Goal: Task Accomplishment & Management: Manage account settings

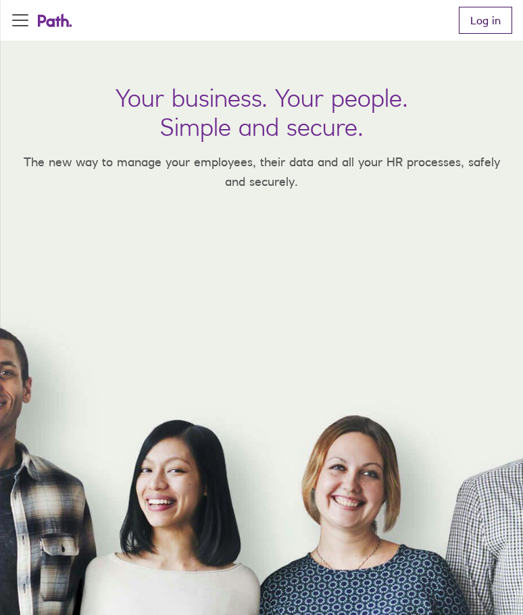
click at [488, 14] on link "Log in" at bounding box center [485, 20] width 53 height 27
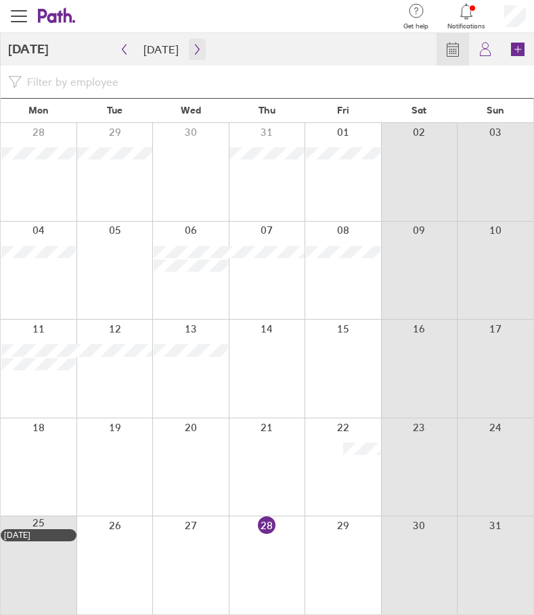
click at [189, 59] on button "button" at bounding box center [197, 50] width 17 height 22
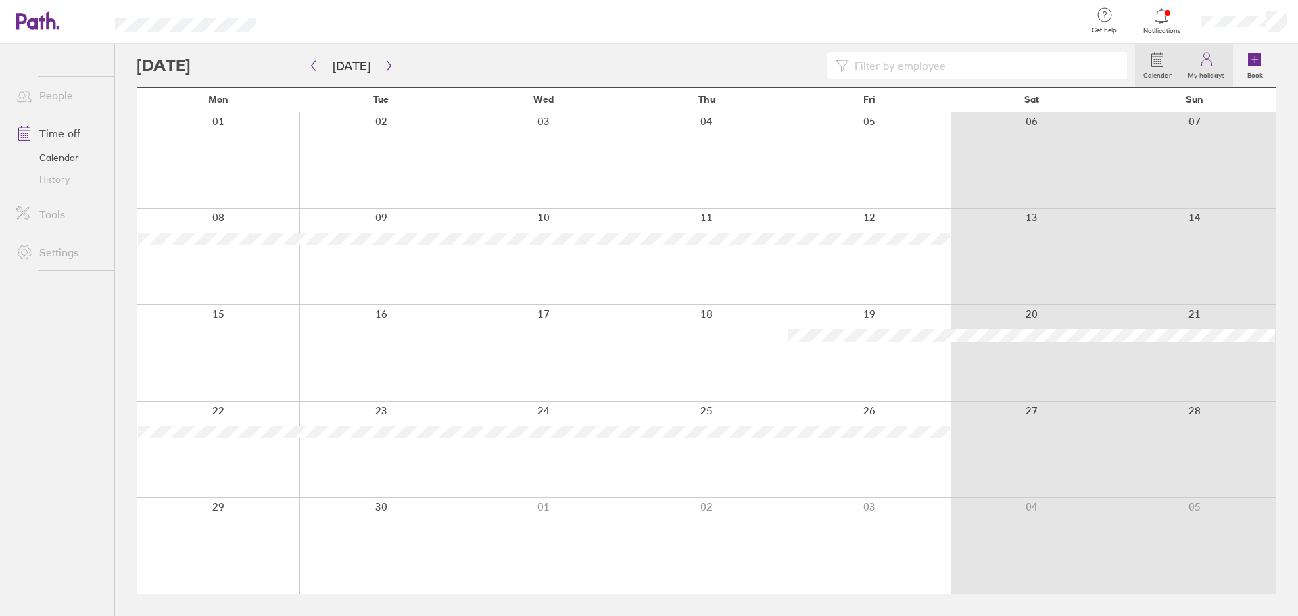
click at [533, 62] on link "My holidays" at bounding box center [1206, 65] width 53 height 43
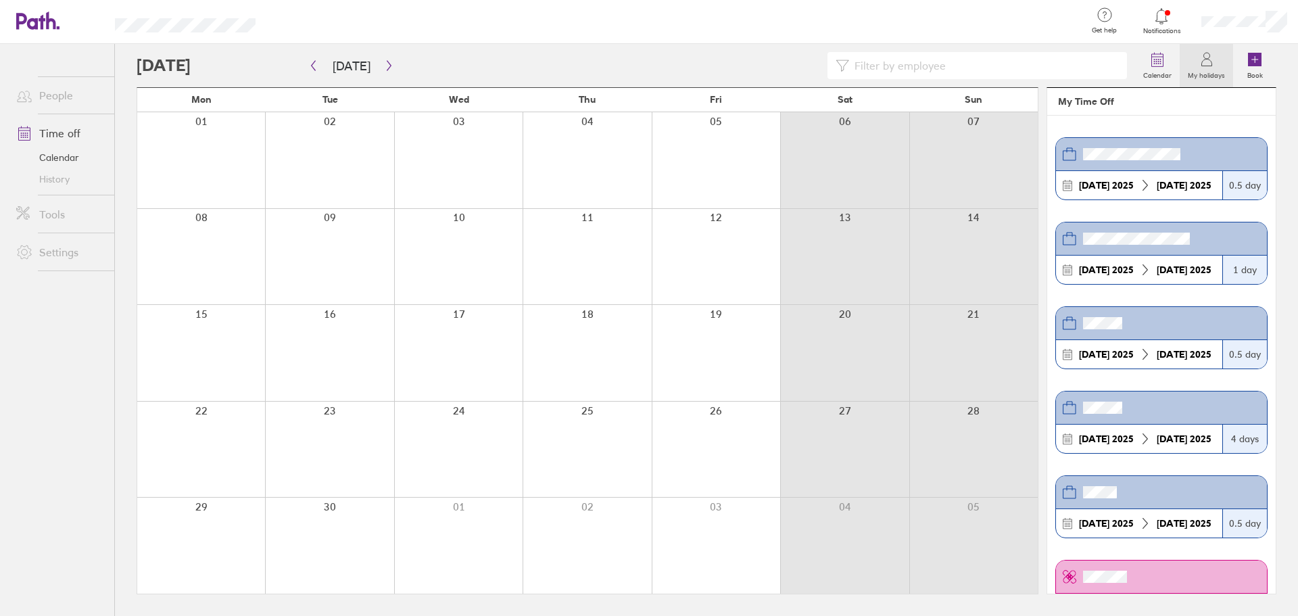
click at [533, 70] on div at bounding box center [636, 65] width 999 height 27
click at [385, 76] on button "button" at bounding box center [389, 66] width 17 height 22
click at [314, 68] on icon "button" at bounding box center [313, 65] width 10 height 11
click at [533, 19] on div at bounding box center [1162, 16] width 44 height 19
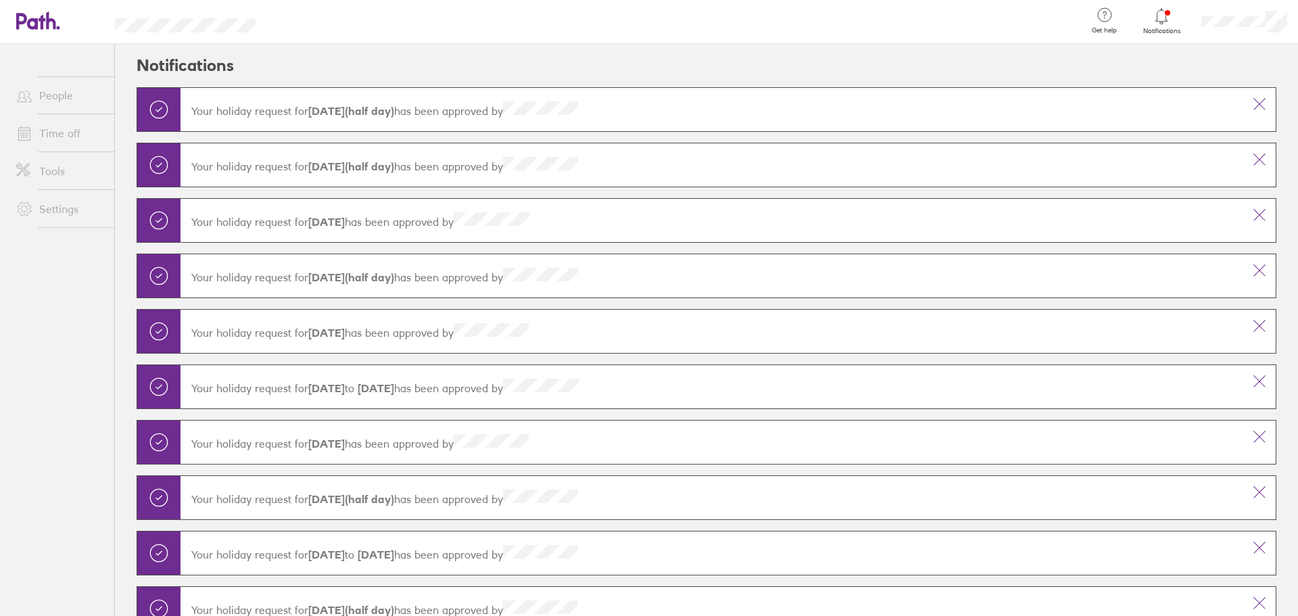
click at [533, 19] on icon at bounding box center [1162, 16] width 16 height 16
click at [199, 53] on h2 "Notifications" at bounding box center [185, 65] width 97 height 43
click at [46, 120] on link "Time off" at bounding box center [59, 133] width 109 height 27
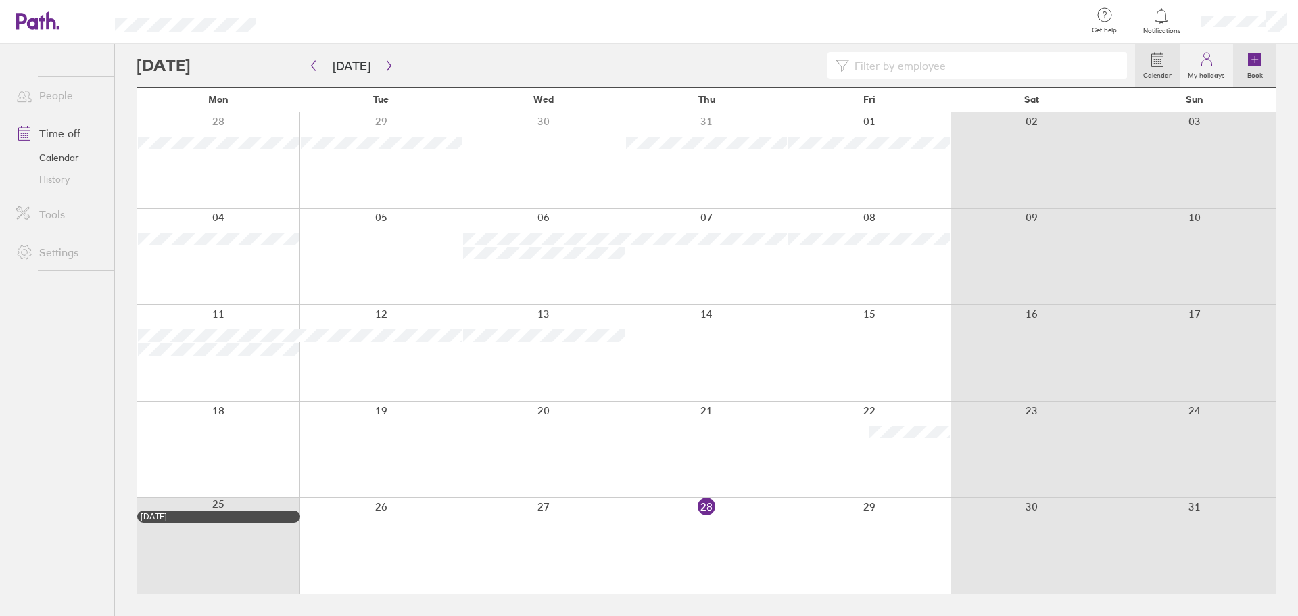
click at [533, 63] on link "Book" at bounding box center [1254, 65] width 43 height 43
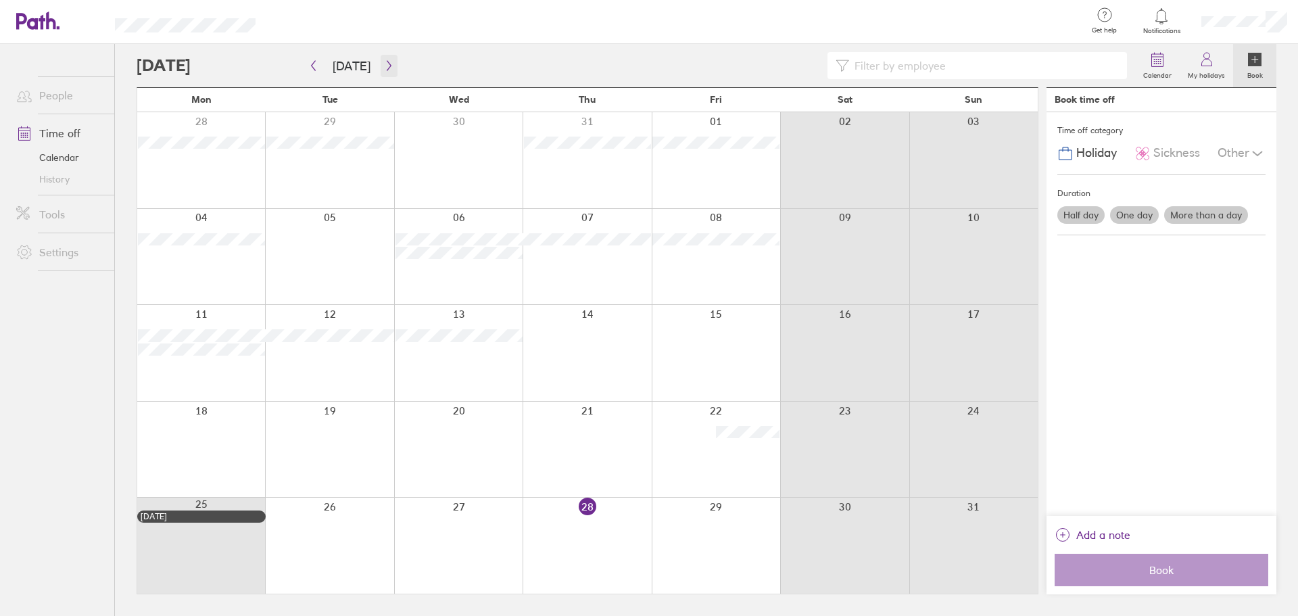
click at [383, 72] on button "button" at bounding box center [389, 66] width 17 height 22
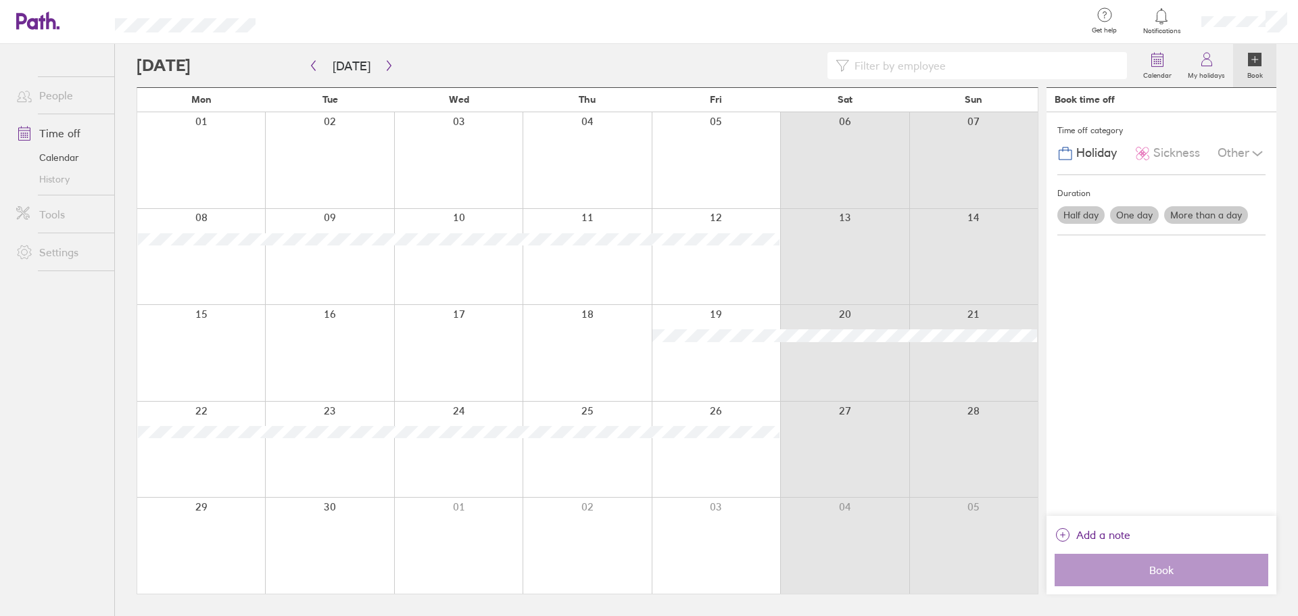
click at [533, 139] on div at bounding box center [716, 160] width 128 height 96
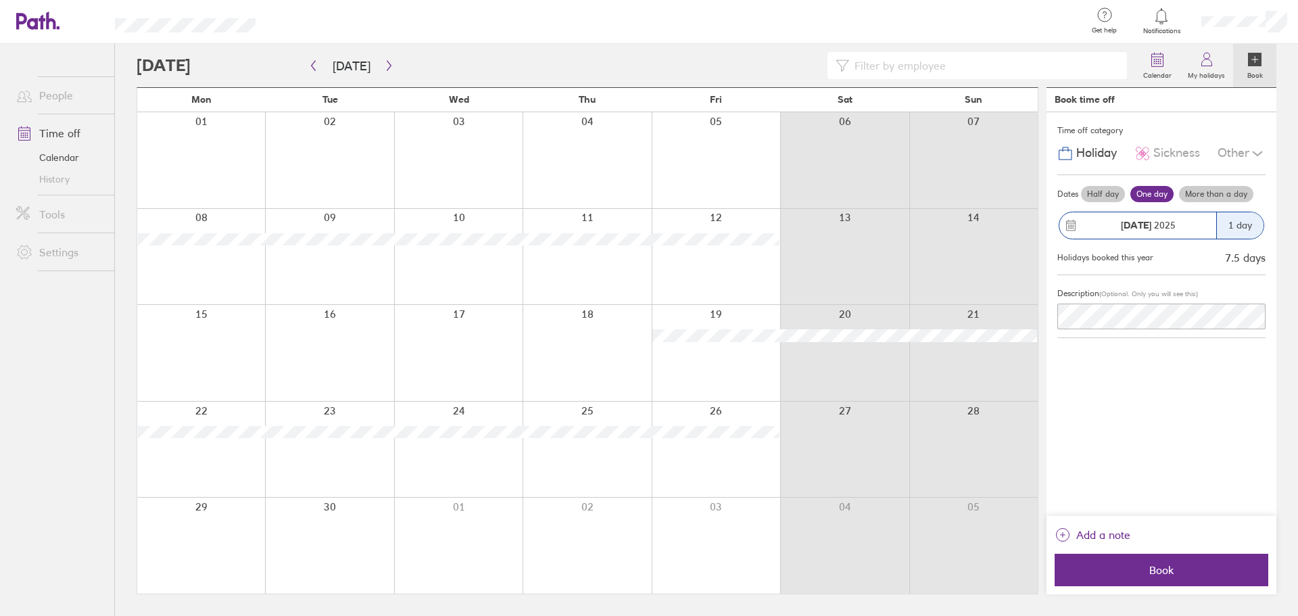
click at [533, 28] on div at bounding box center [1245, 21] width 108 height 43
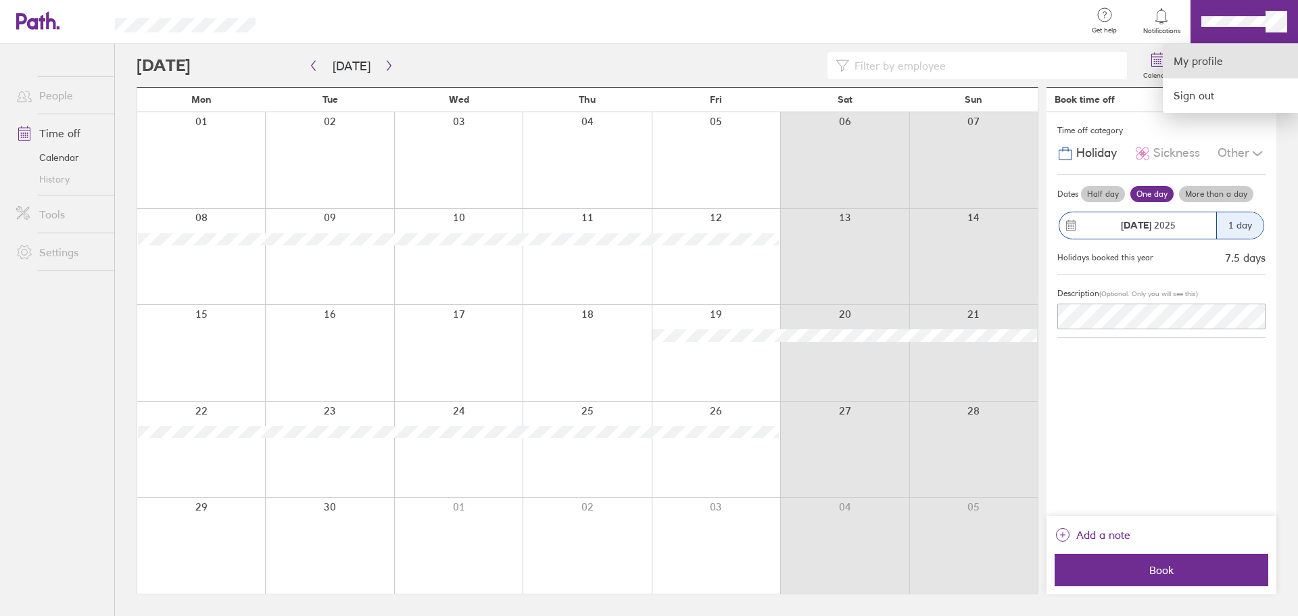
click at [533, 64] on link "My profile" at bounding box center [1230, 61] width 135 height 34
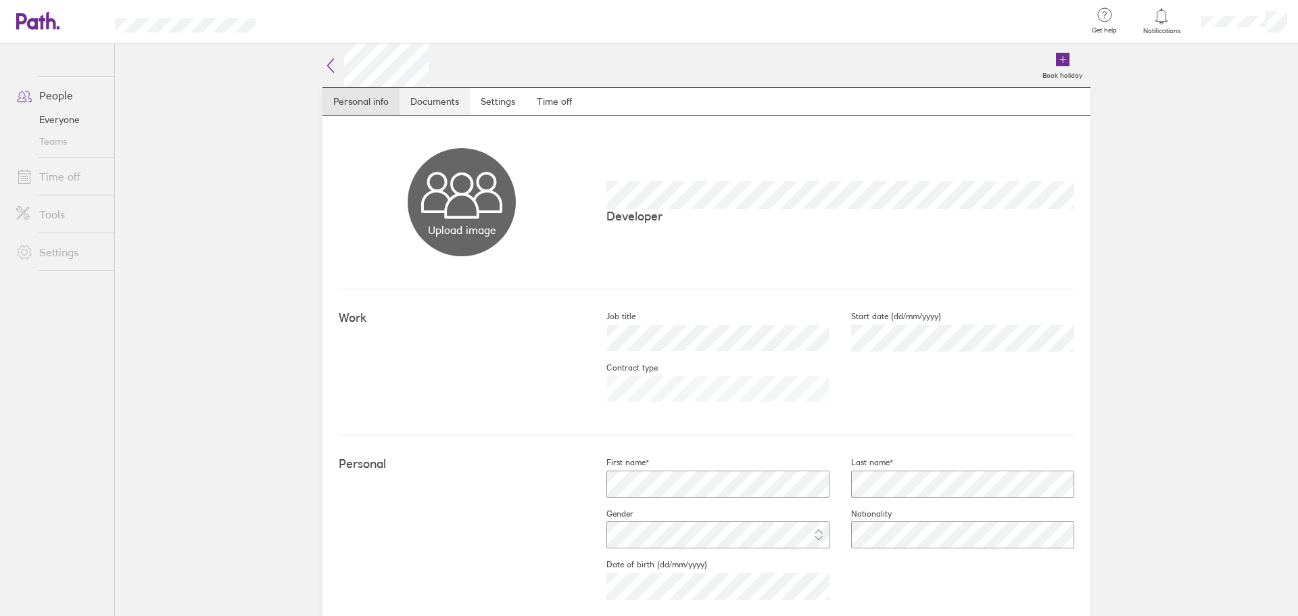
click at [413, 98] on link "Documents" at bounding box center [435, 101] width 70 height 27
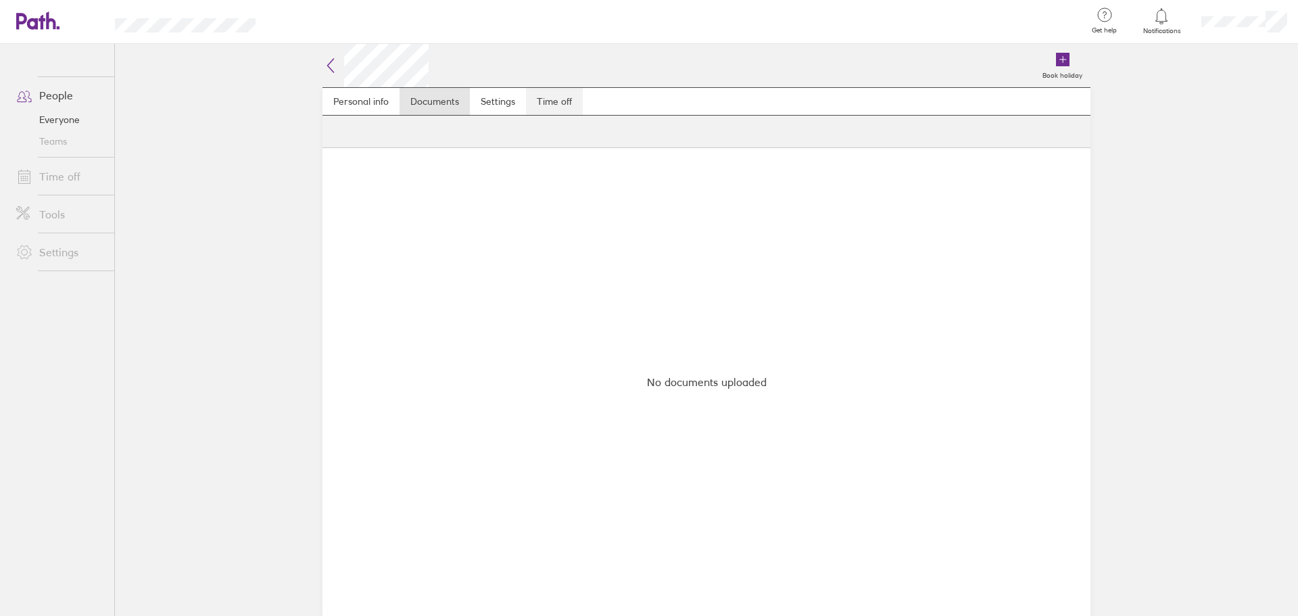
click at [533, 100] on link "Time off" at bounding box center [554, 101] width 57 height 27
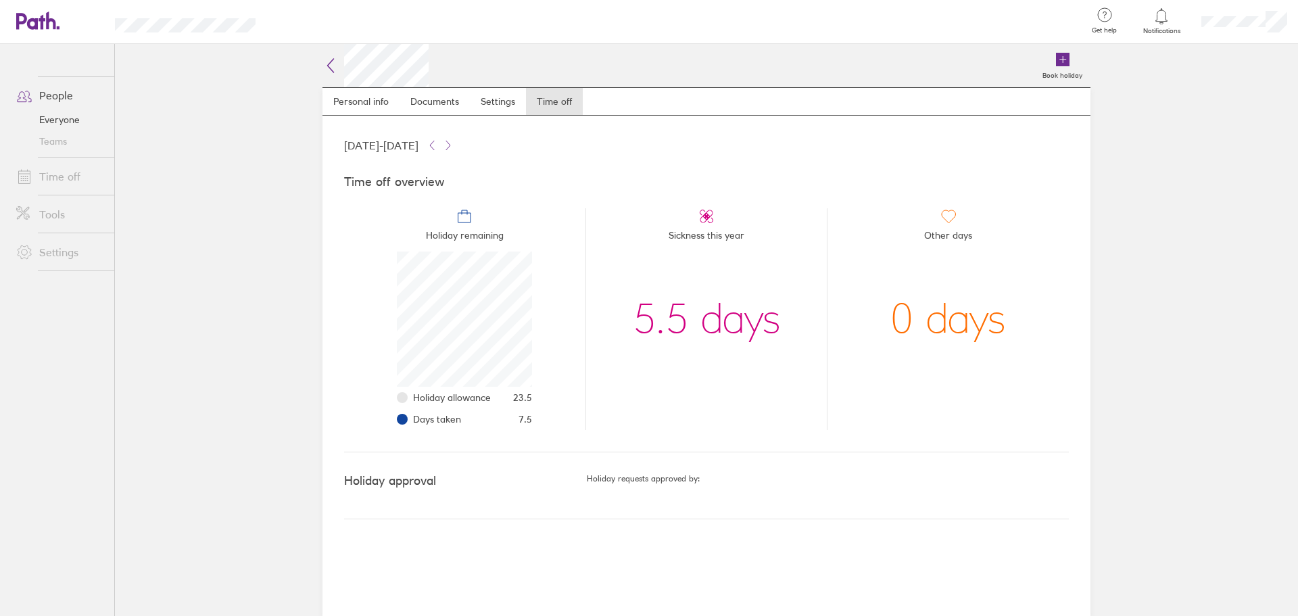
scroll to position [135, 135]
drag, startPoint x: 331, startPoint y: 95, endPoint x: 342, endPoint y: 72, distance: 25.4
click at [342, 72] on h2 at bounding box center [376, 65] width 106 height 43
click at [332, 70] on icon at bounding box center [331, 66] width 6 height 14
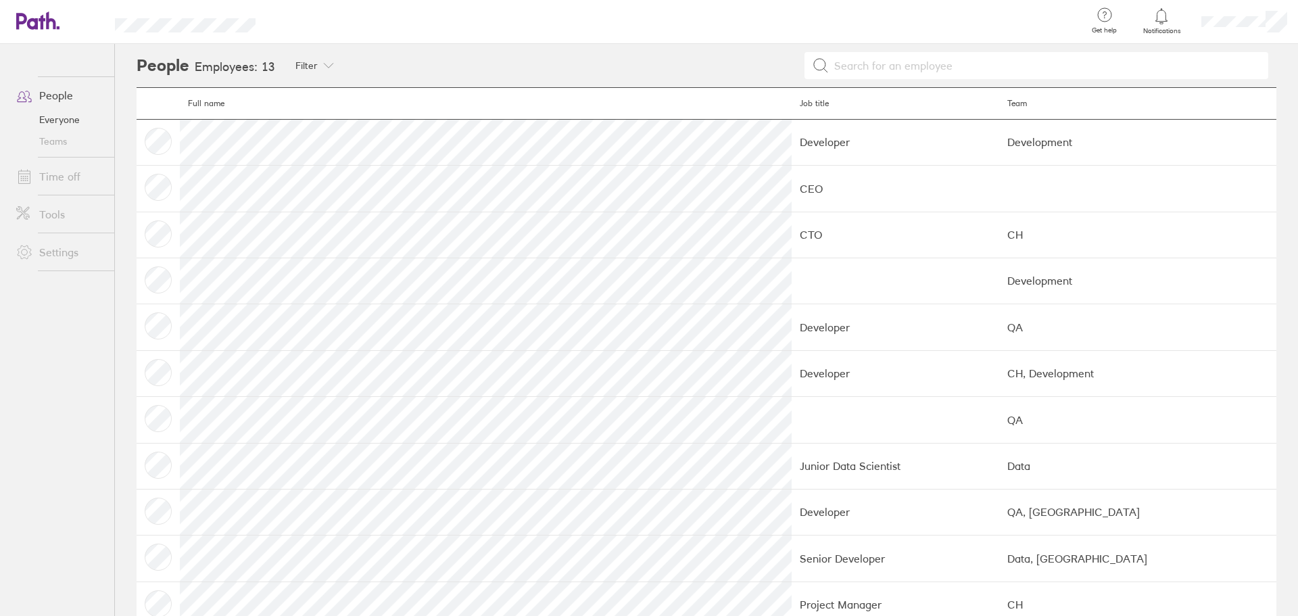
click at [57, 181] on link "Time off" at bounding box center [59, 176] width 109 height 27
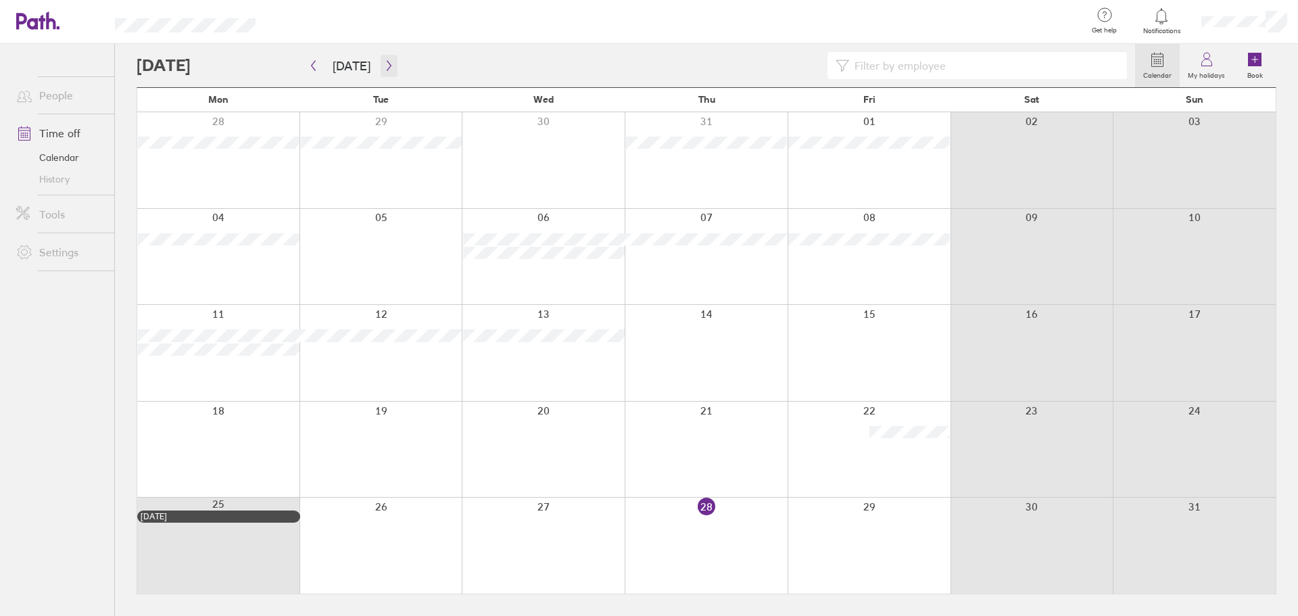
click at [390, 66] on icon "button" at bounding box center [389, 65] width 10 height 11
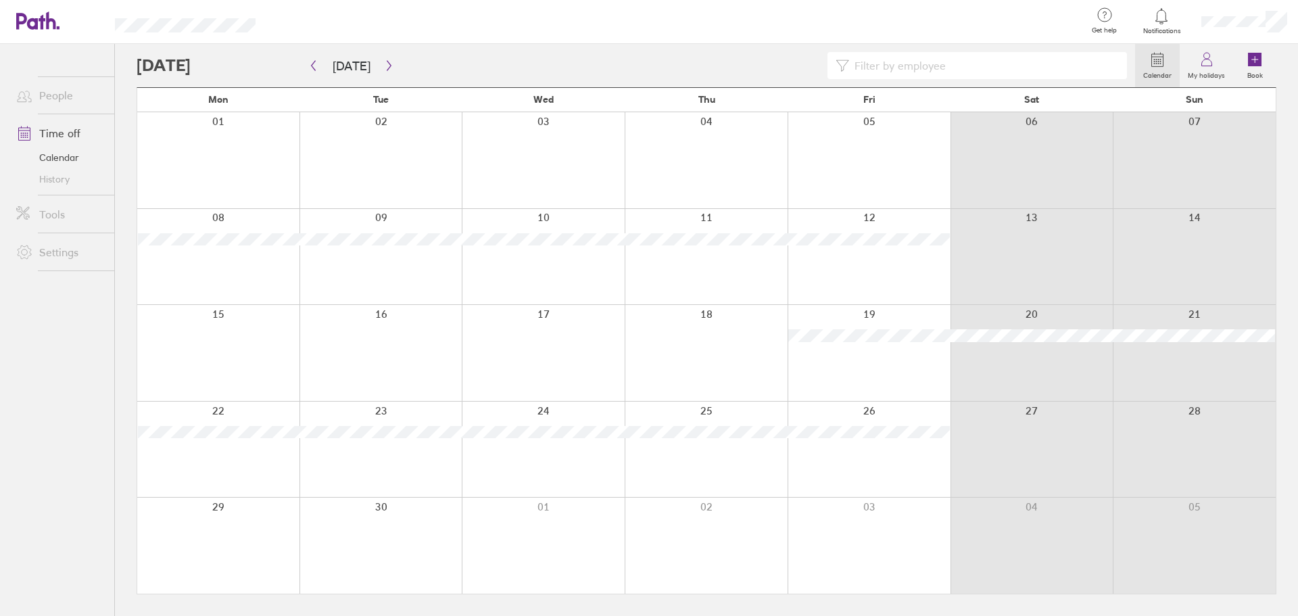
click at [533, 181] on div at bounding box center [706, 160] width 163 height 96
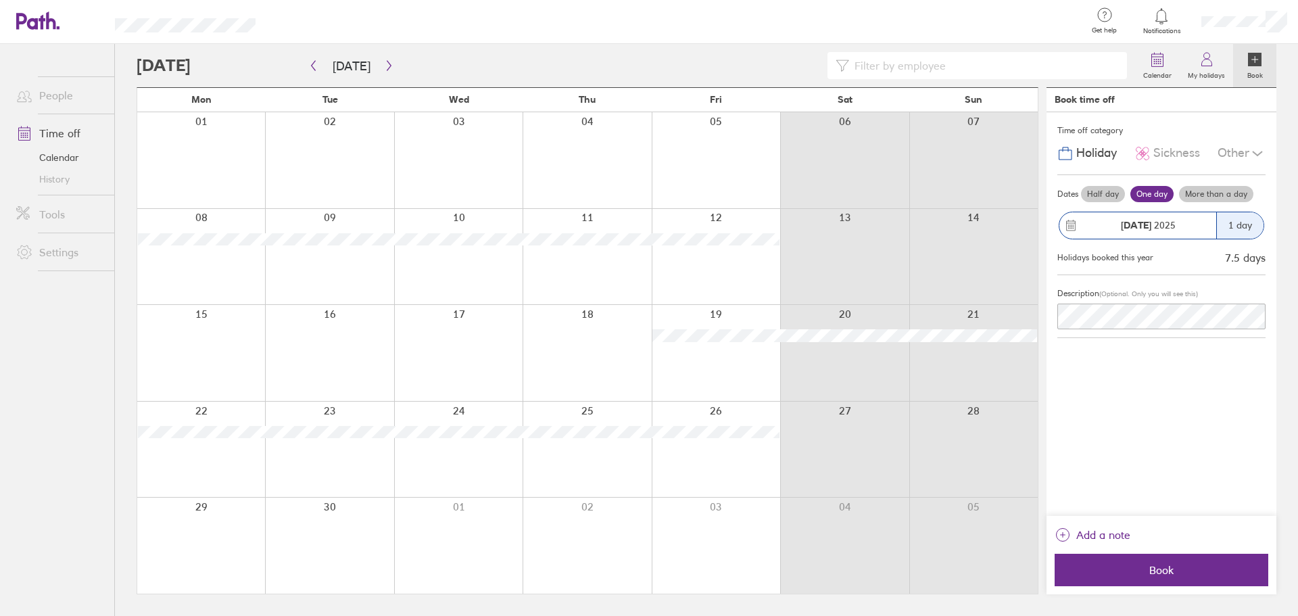
click at [533, 193] on label "More than a day" at bounding box center [1216, 194] width 74 height 16
click at [0, 0] on input "More than a day" at bounding box center [0, 0] width 0 height 0
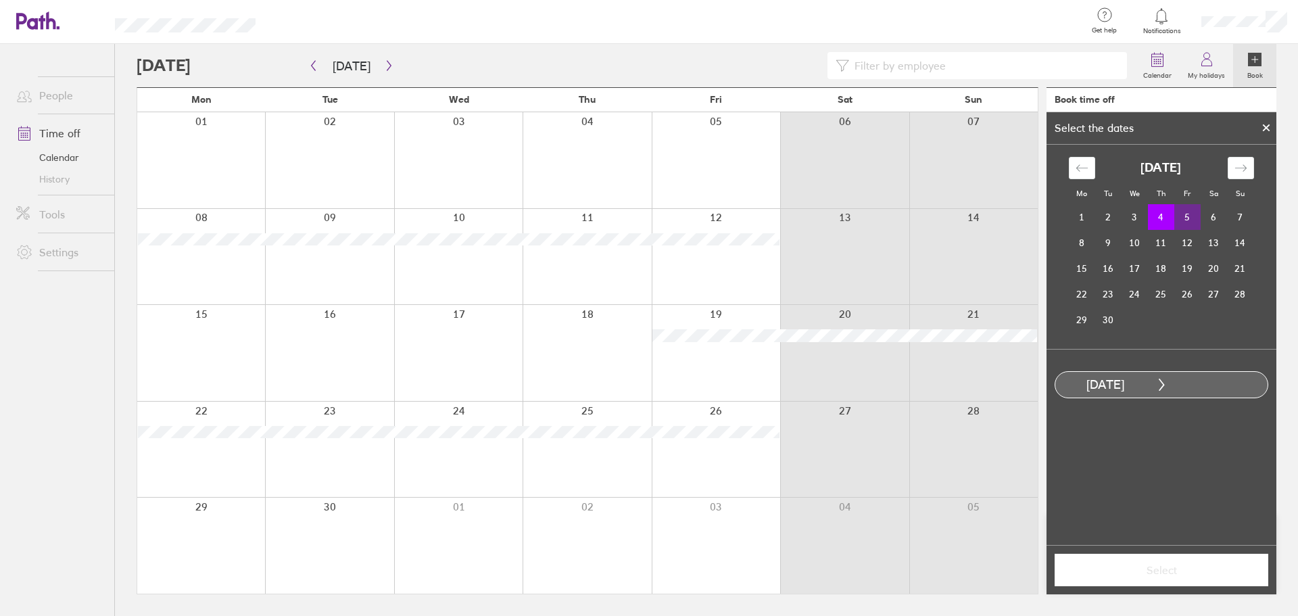
click at [533, 220] on td "5" at bounding box center [1188, 217] width 26 height 26
click at [533, 440] on label "Half day" at bounding box center [1129, 439] width 54 height 16
click at [0, 0] on input "Half day" at bounding box center [0, 0] width 0 height 0
click at [533, 53] on input at bounding box center [984, 66] width 270 height 26
click at [533, 220] on td "4" at bounding box center [1161, 217] width 26 height 26
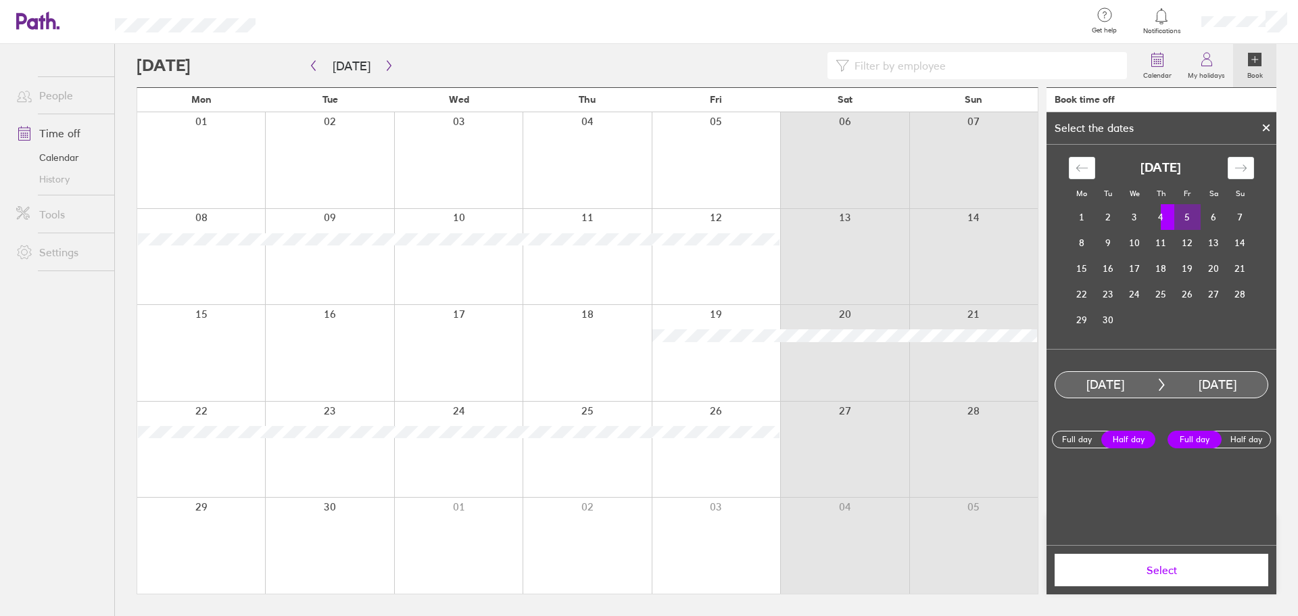
click at [533, 212] on td "5" at bounding box center [1188, 217] width 26 height 26
drag, startPoint x: 1193, startPoint y: 212, endPoint x: 1177, endPoint y: 133, distance: 80.6
click at [533, 133] on div "Select the dates" at bounding box center [1162, 128] width 230 height 32
click at [533, 218] on td "5" at bounding box center [1188, 218] width 26 height 26
click at [533, 210] on td "4" at bounding box center [1161, 218] width 26 height 26
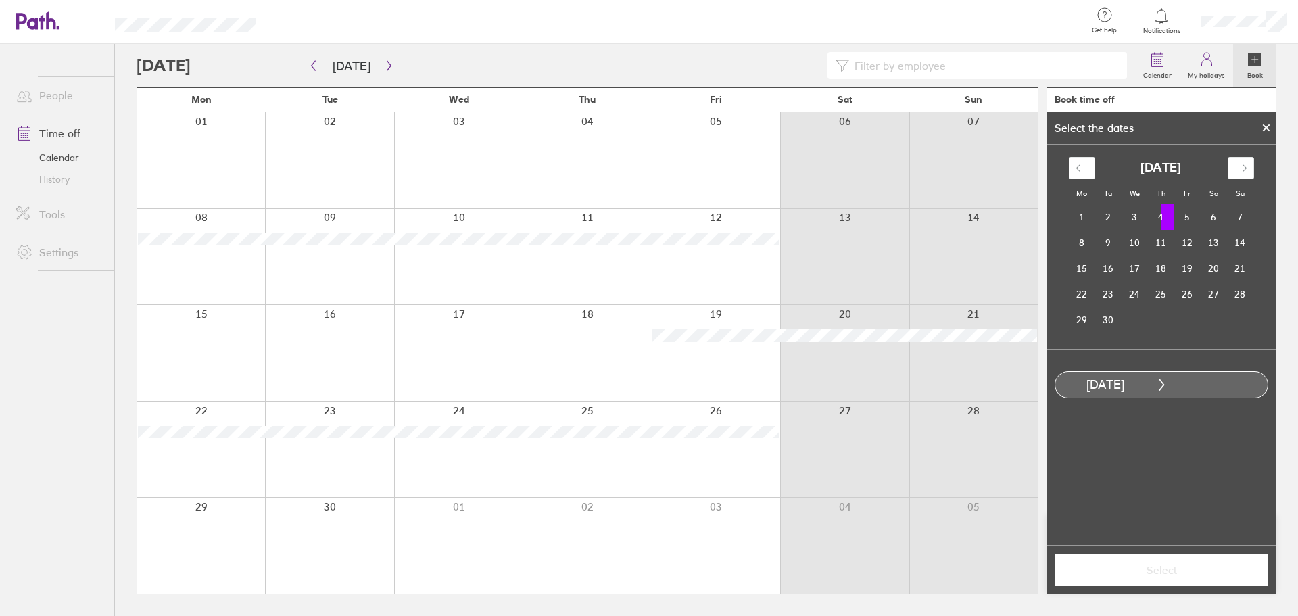
click at [533, 168] on div at bounding box center [716, 160] width 128 height 96
click at [533, 164] on div at bounding box center [587, 160] width 128 height 96
click at [533, 215] on td "5" at bounding box center [1188, 217] width 26 height 26
click at [533, 567] on span "Select" at bounding box center [1161, 570] width 195 height 12
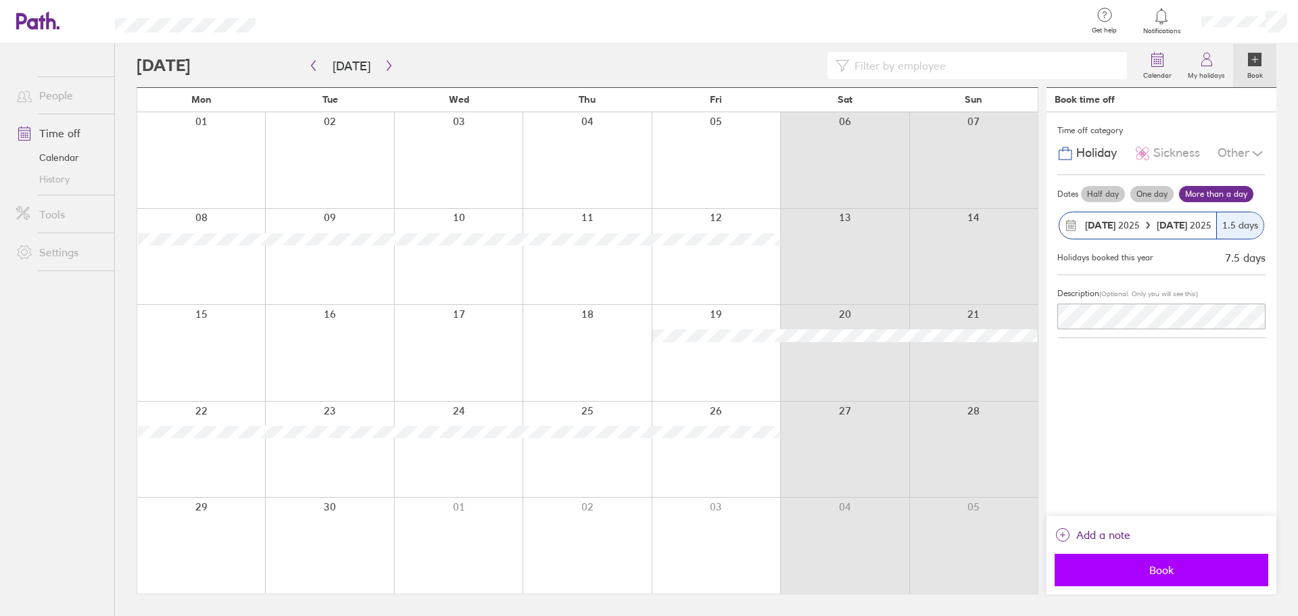
click at [533, 573] on span "Book" at bounding box center [1161, 570] width 195 height 12
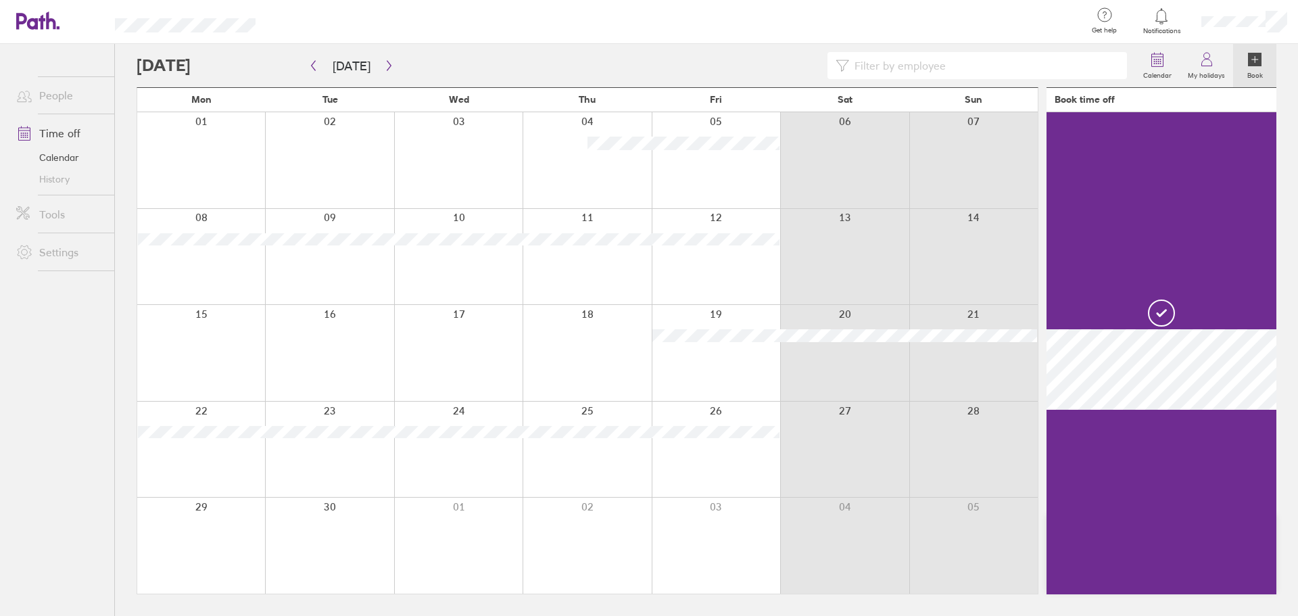
click at [533, 469] on div at bounding box center [716, 450] width 128 height 96
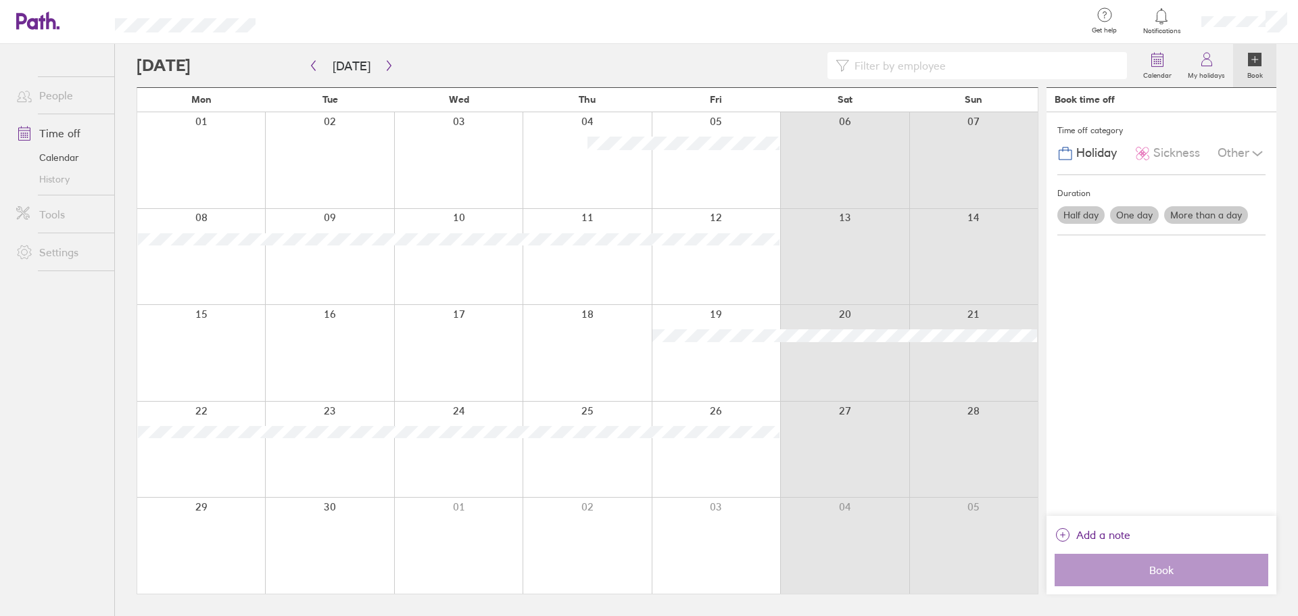
click at [533, 468] on div at bounding box center [716, 450] width 128 height 96
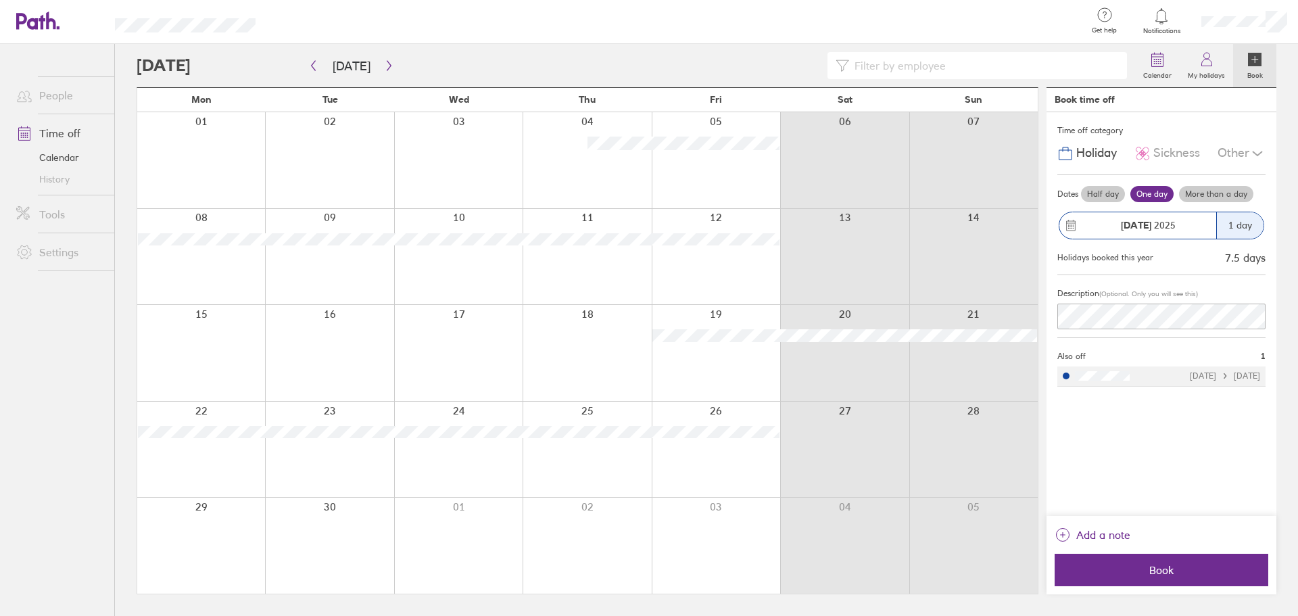
click at [533, 199] on label "Half day" at bounding box center [1103, 194] width 44 height 16
click at [0, 0] on input "Half day" at bounding box center [0, 0] width 0 height 0
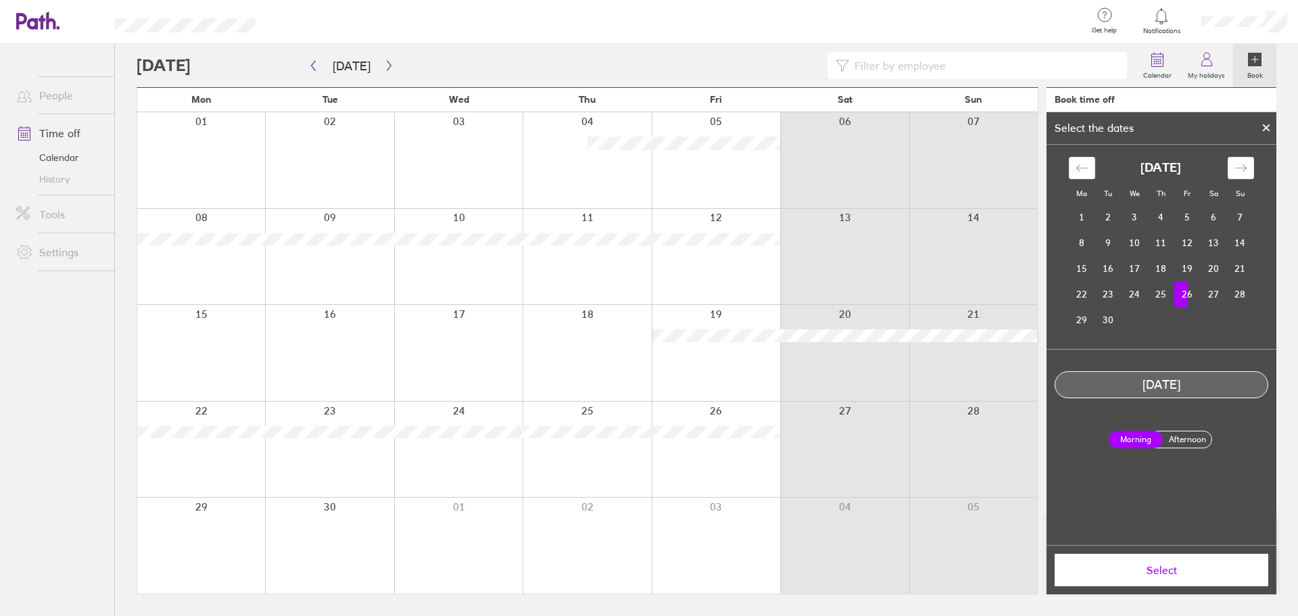
click at [533, 437] on label "Afternoon" at bounding box center [1187, 439] width 54 height 16
click at [0, 0] on input "Afternoon" at bounding box center [0, 0] width 0 height 0
click at [533, 565] on span "Select" at bounding box center [1161, 570] width 195 height 12
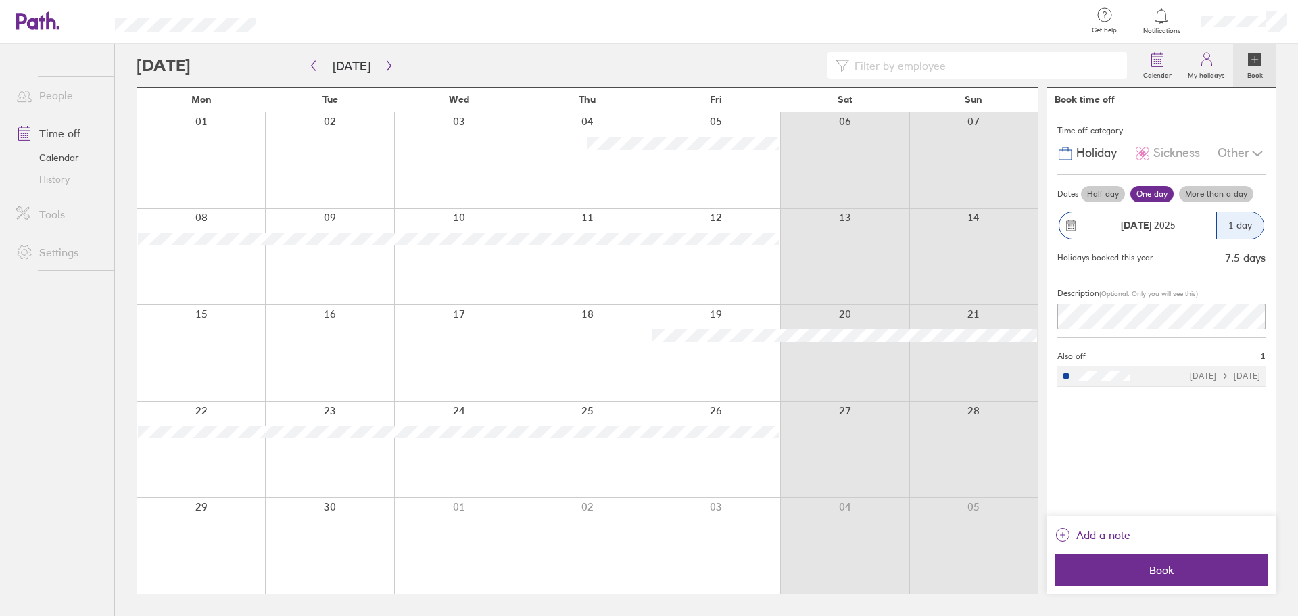
click at [533, 330] on div "Description (Optional. Only you will see this)" at bounding box center [1162, 306] width 208 height 63
click at [533, 530] on span "Add a note" at bounding box center [1104, 535] width 54 height 22
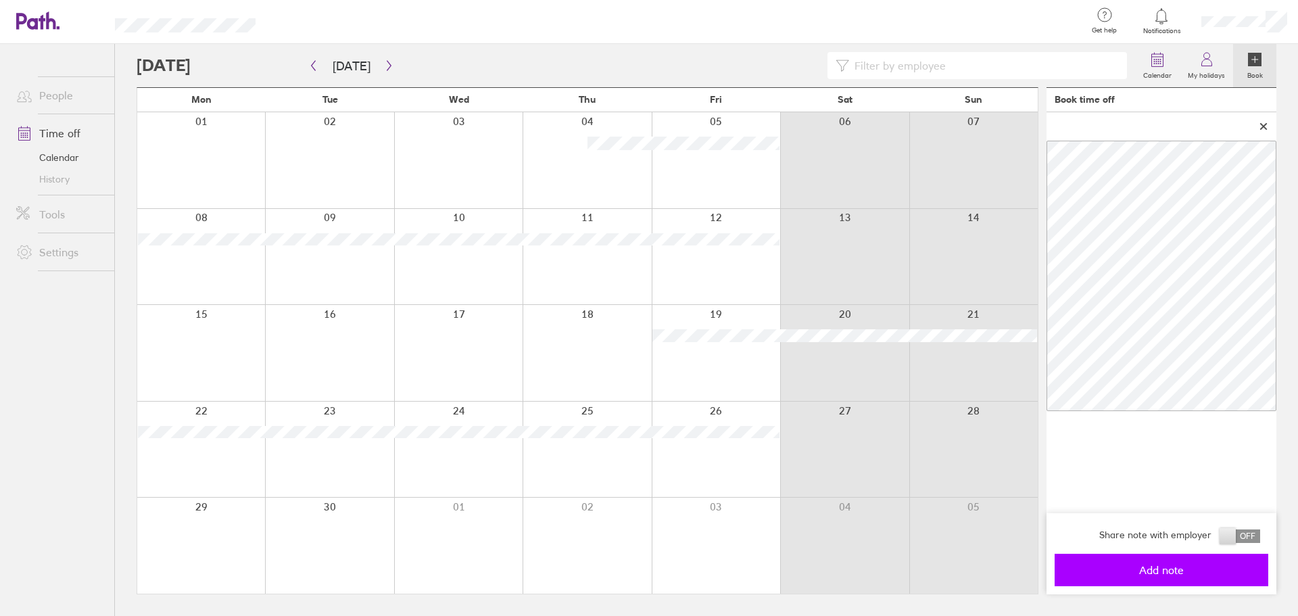
click at [533, 567] on span "Add note" at bounding box center [1161, 570] width 195 height 12
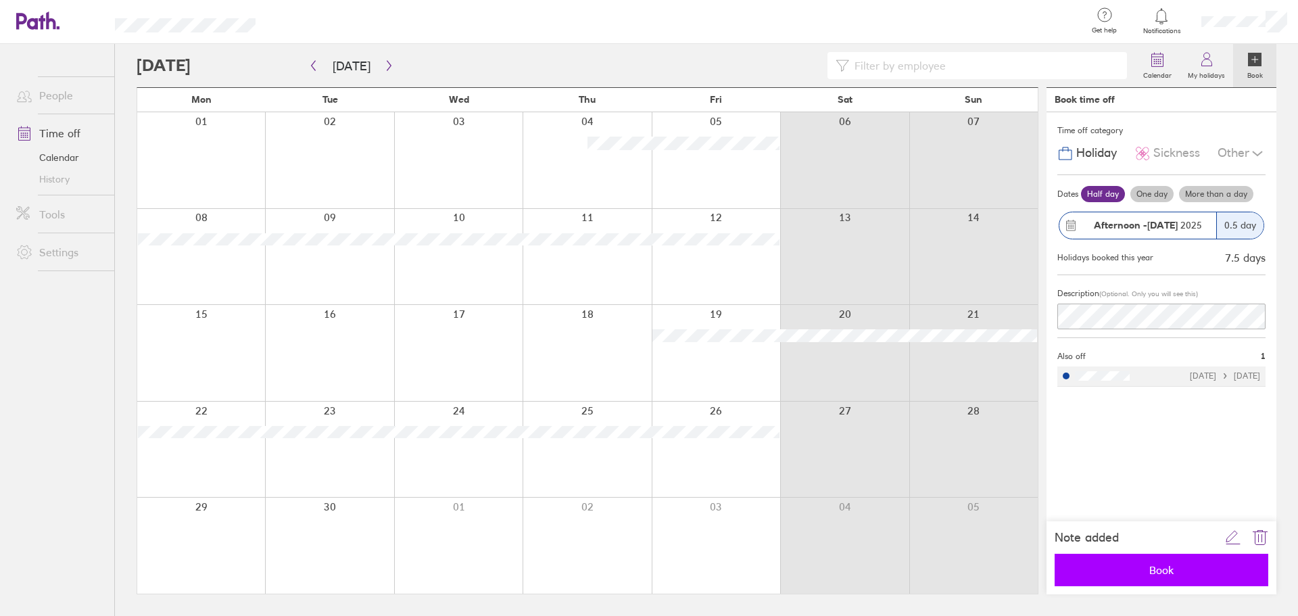
click at [533, 561] on button "Book" at bounding box center [1162, 570] width 214 height 32
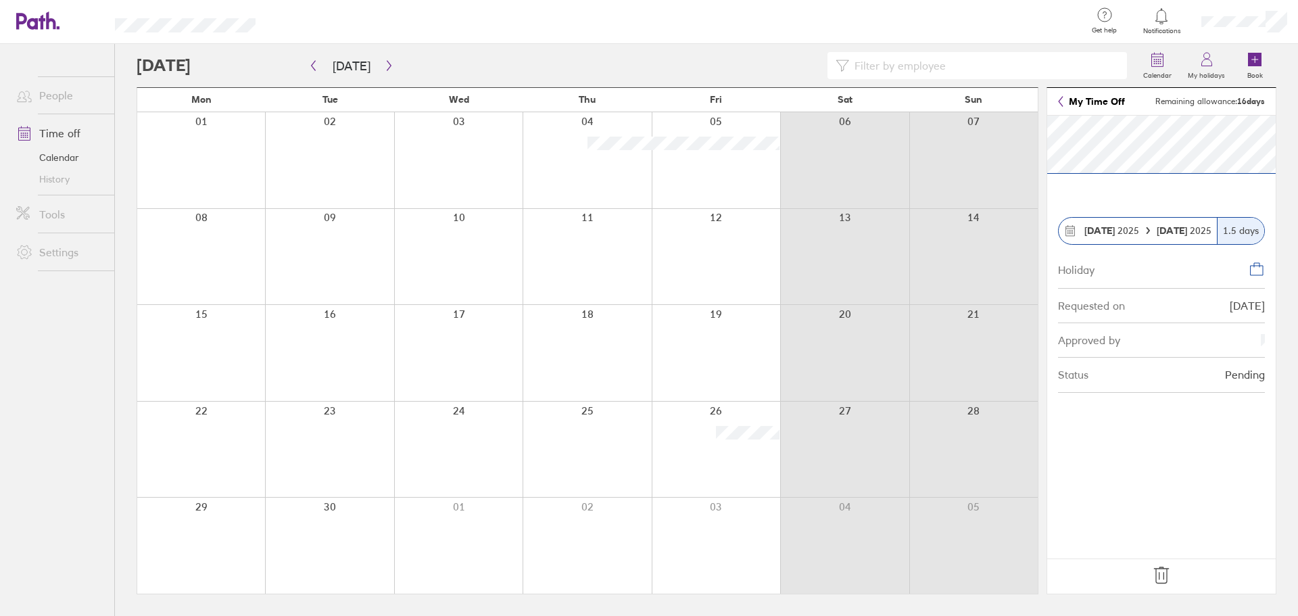
click at [53, 97] on link "People" at bounding box center [59, 95] width 109 height 27
